Goal: Find specific page/section: Find specific page/section

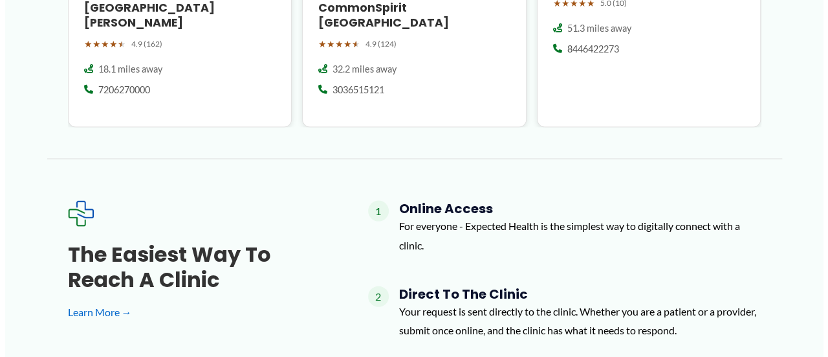
scroll to position [959, 0]
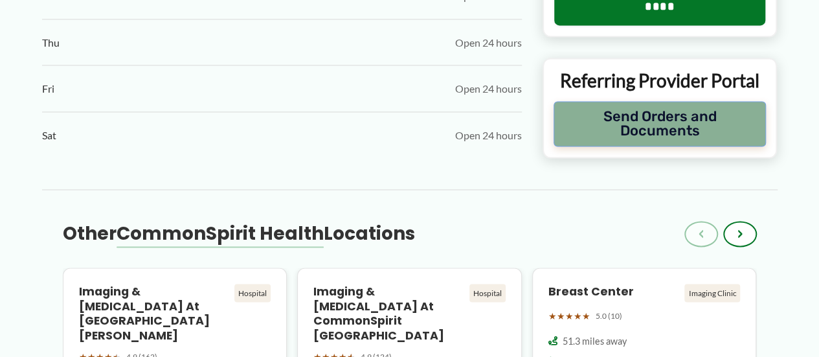
click at [668, 134] on button "Send Orders and Documents" at bounding box center [659, 123] width 213 height 45
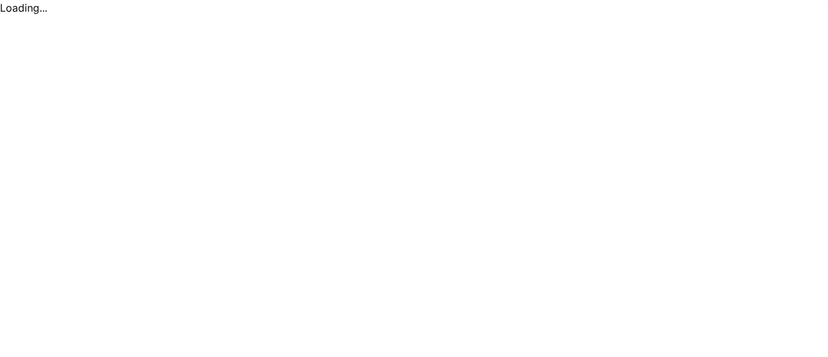
scroll to position [0, 0]
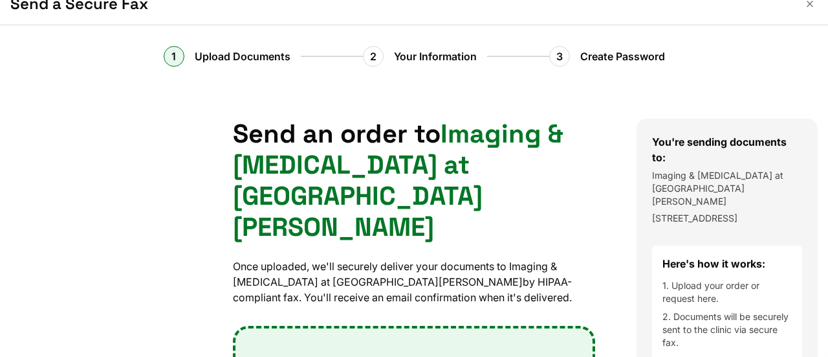
click at [818, 355] on div at bounding box center [414, 178] width 828 height 357
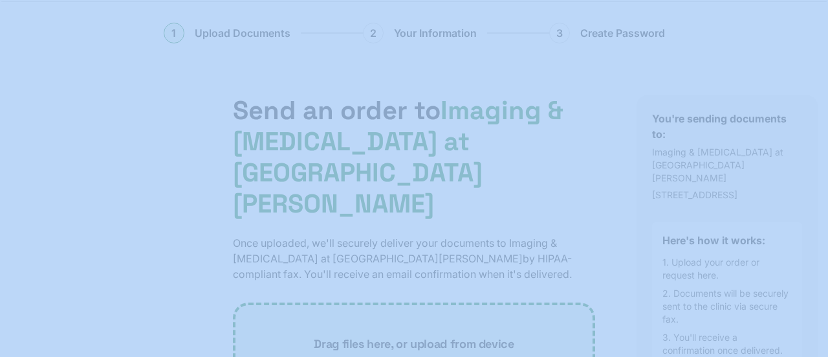
click at [818, 355] on div at bounding box center [414, 178] width 828 height 357
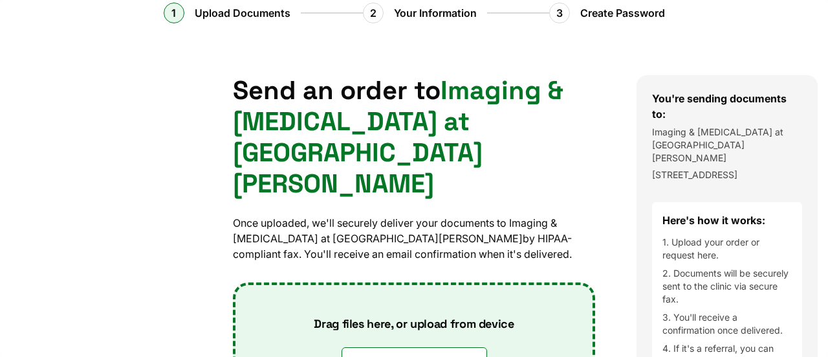
click at [818, 355] on div at bounding box center [414, 178] width 828 height 357
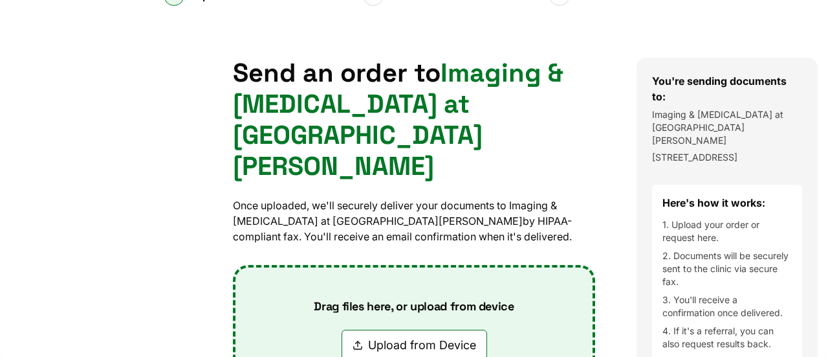
click at [818, 355] on div at bounding box center [414, 178] width 828 height 357
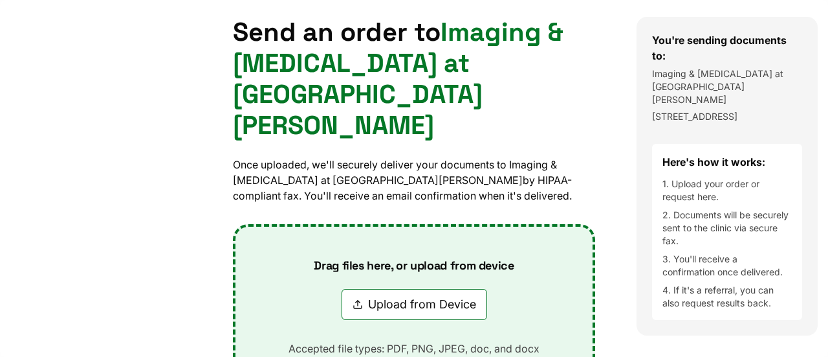
click at [818, 355] on div at bounding box center [414, 178] width 828 height 357
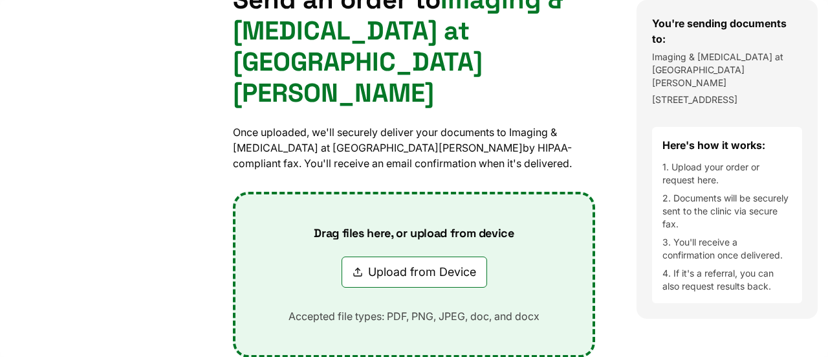
click at [818, 355] on div at bounding box center [414, 178] width 828 height 357
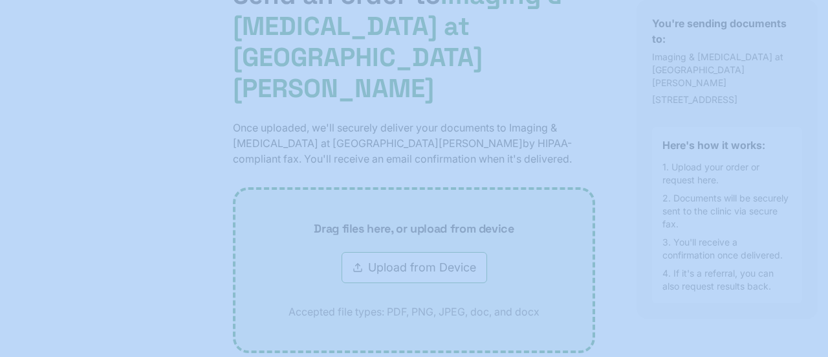
click at [818, 355] on div at bounding box center [414, 178] width 828 height 357
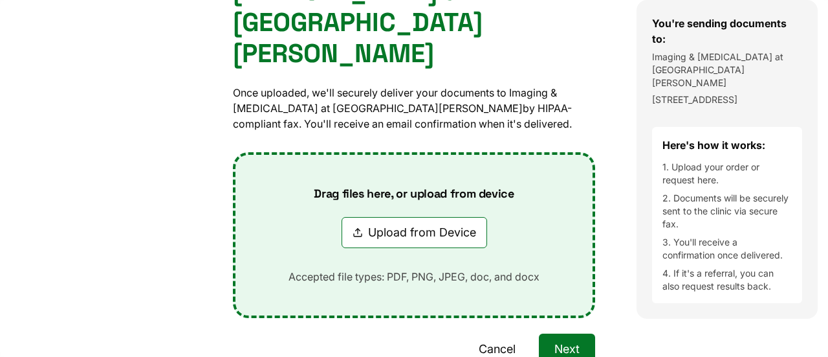
click at [818, 355] on div at bounding box center [414, 178] width 828 height 357
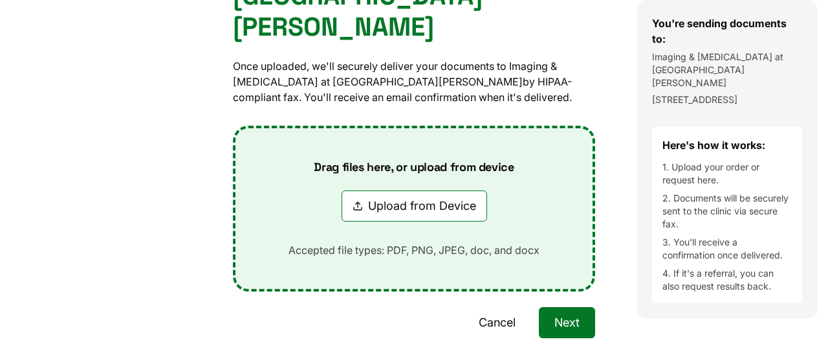
click at [818, 355] on div at bounding box center [414, 178] width 828 height 357
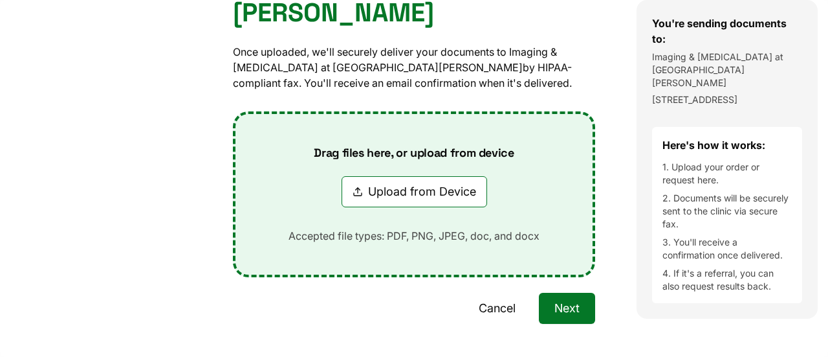
scroll to position [244, 0]
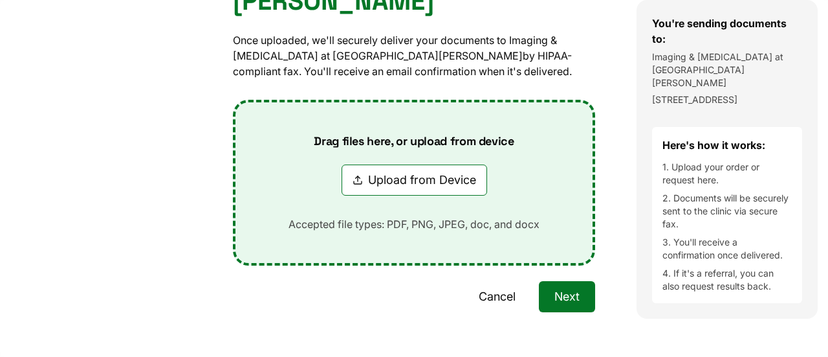
click at [818, 355] on div at bounding box center [414, 178] width 828 height 357
